Goal: Navigation & Orientation: Go to known website

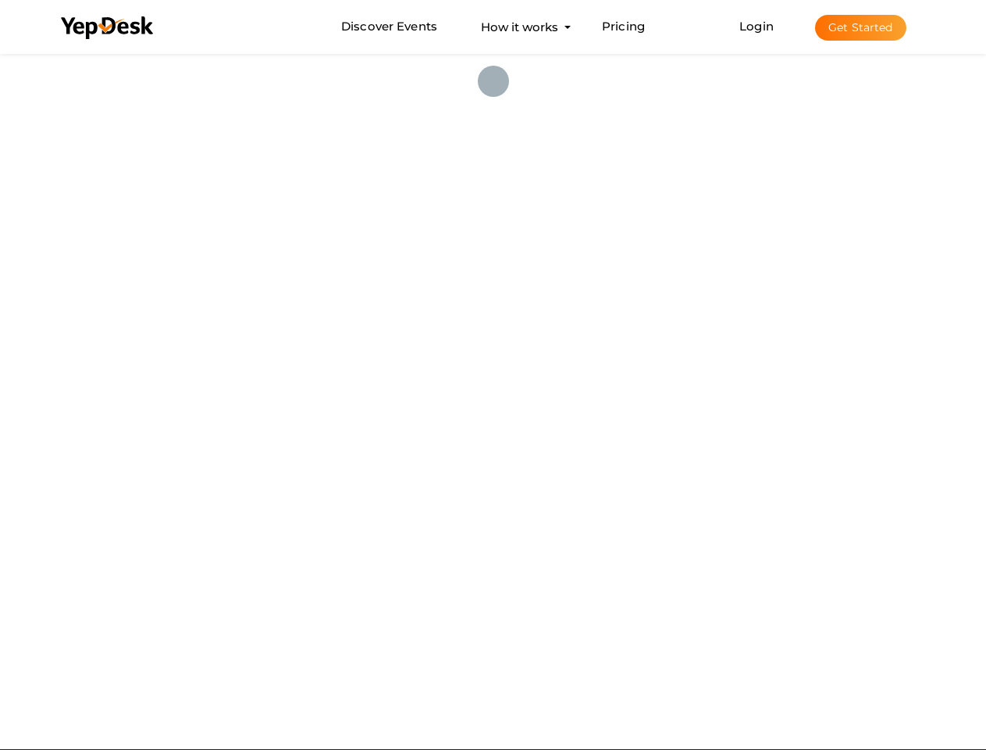
scroll to position [50, 0]
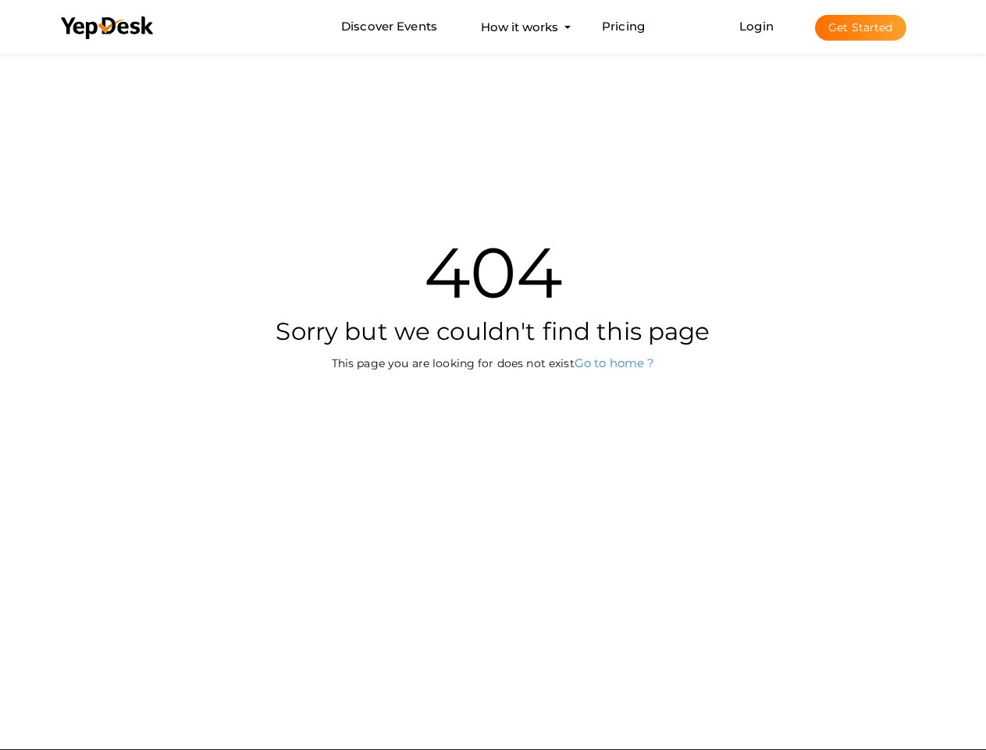
click at [493, 375] on div "404 Sorry but we couldn't find this page This page you are looking for does not…" at bounding box center [493, 285] width 913 height 471
click at [108, 28] on use at bounding box center [107, 27] width 92 height 23
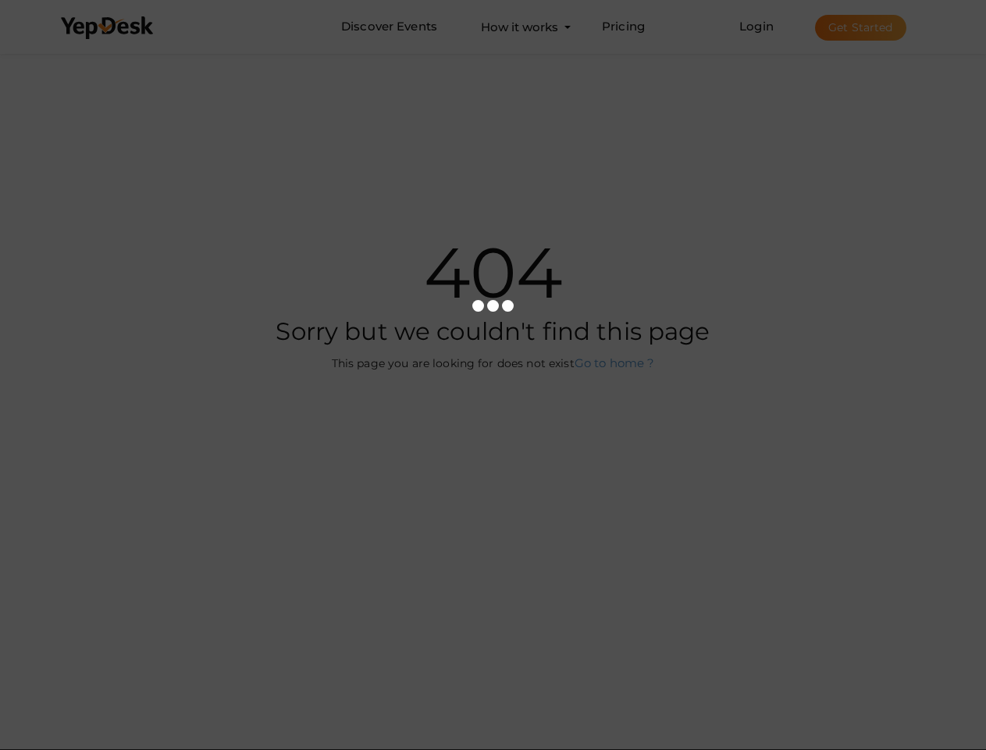
click at [757, 26] on link "Login" at bounding box center [756, 26] width 34 height 15
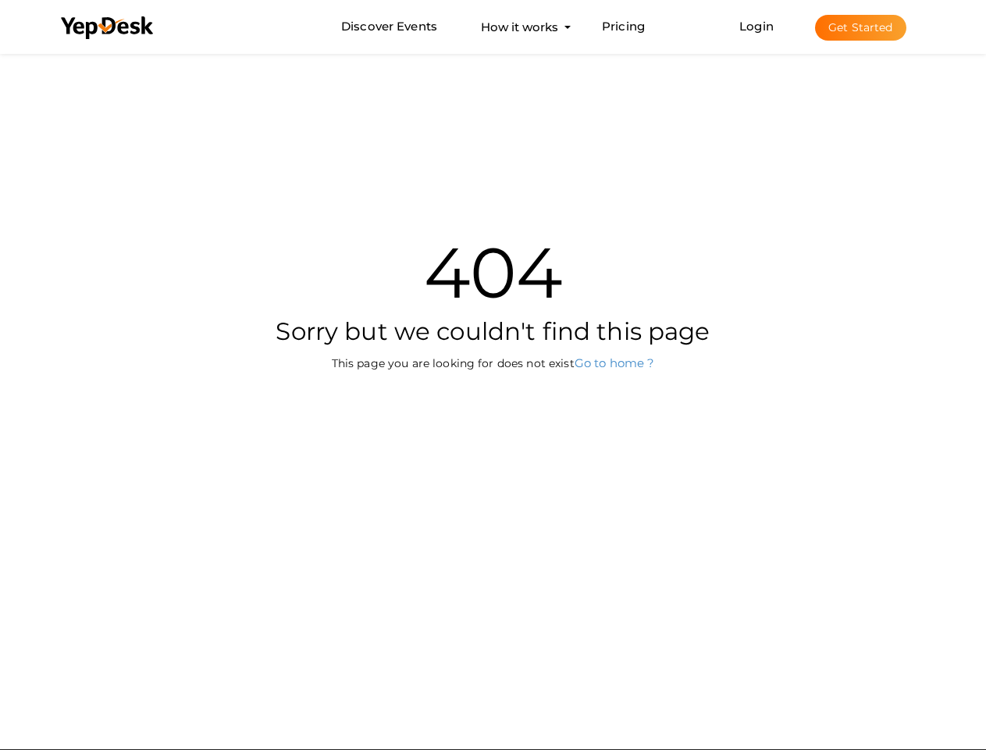
click at [860, 27] on button "Get Started" at bounding box center [860, 28] width 91 height 26
